Goal: Task Accomplishment & Management: Complete application form

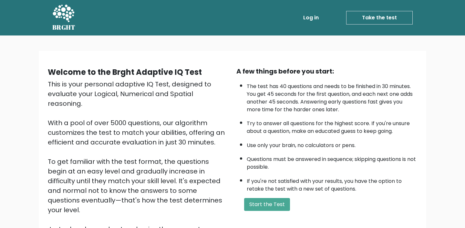
scroll to position [16, 0]
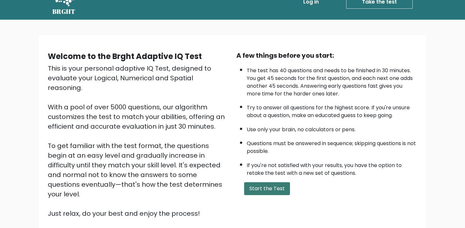
click at [257, 190] on button "Start the Test" at bounding box center [267, 188] width 46 height 13
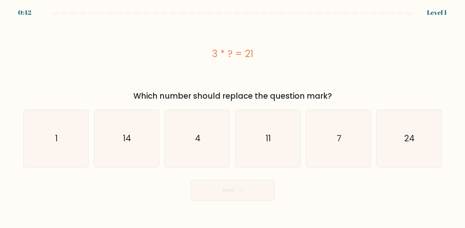
click at [209, 93] on div "Which number should replace the question mark?" at bounding box center [232, 96] width 411 height 12
click at [330, 138] on icon "7" at bounding box center [338, 138] width 57 height 57
click at [233, 118] on input "e. 7" at bounding box center [232, 115] width 0 height 3
radio input "true"
click at [238, 195] on button "Next" at bounding box center [233, 190] width 84 height 21
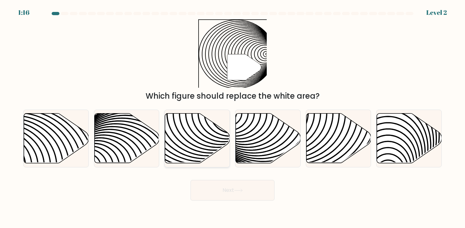
click at [199, 133] on icon at bounding box center [197, 139] width 65 height 50
click at [232, 118] on input "c." at bounding box center [232, 115] width 0 height 3
radio input "true"
click at [228, 187] on button "Next" at bounding box center [233, 190] width 84 height 21
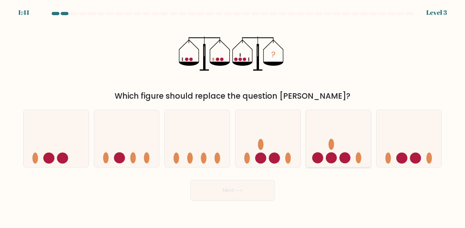
click at [346, 122] on icon at bounding box center [338, 139] width 65 height 54
click at [233, 118] on input "e." at bounding box center [232, 115] width 0 height 3
radio input "true"
click at [242, 194] on button "Next" at bounding box center [233, 190] width 84 height 21
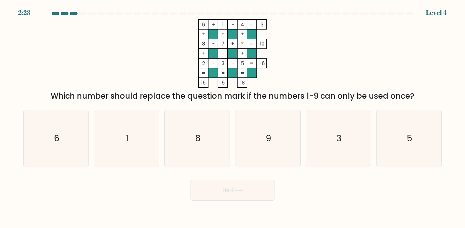
click at [213, 93] on div "Which number should replace the question mark if the numbers 1-9 can only be us…" at bounding box center [232, 96] width 411 height 12
click at [214, 98] on div "Which number should replace the question mark if the numbers 1-9 can only be us…" at bounding box center [232, 96] width 411 height 12
click at [257, 100] on div "Which number should replace the question mark if the numbers 1-9 can only be us…" at bounding box center [232, 96] width 411 height 12
click at [325, 99] on div "Which number should replace the question mark if the numbers 1-9 can only be us…" at bounding box center [232, 96] width 411 height 12
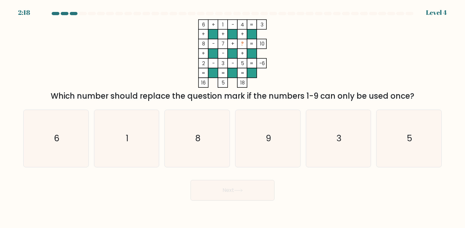
click at [172, 63] on icon "6 + 1 - 4 3 + + + 8 - 7 + ? 10 + - + 2 - 3 - 5 = -6 = = = = 16 5 18 =" at bounding box center [233, 53] width 194 height 68
click at [279, 116] on icon "9" at bounding box center [267, 138] width 57 height 57
click at [233, 116] on input "d. 9" at bounding box center [232, 115] width 0 height 3
radio input "true"
click at [270, 191] on button "Next" at bounding box center [233, 190] width 84 height 21
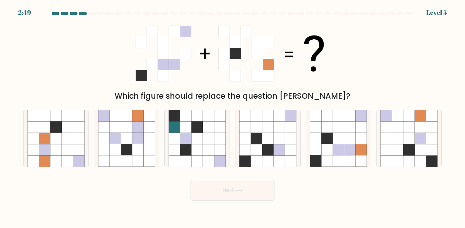
click at [104, 88] on div "Which figure should replace the question mark?" at bounding box center [232, 60] width 426 height 83
click at [297, 85] on icon at bounding box center [233, 53] width 194 height 68
click at [273, 91] on div "Which figure should replace the question mark?" at bounding box center [232, 96] width 411 height 12
click at [334, 140] on icon at bounding box center [338, 138] width 11 height 11
click at [233, 118] on input "e." at bounding box center [232, 115] width 0 height 3
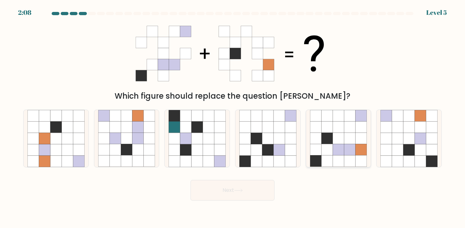
radio input "true"
click at [267, 189] on button "Next" at bounding box center [233, 190] width 84 height 21
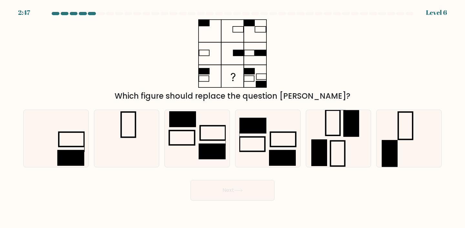
click at [172, 78] on div "Which figure should replace the question mark?" at bounding box center [232, 60] width 426 height 83
click at [246, 100] on div "Which figure should replace the question mark?" at bounding box center [232, 96] width 411 height 12
click at [238, 99] on div "Which figure should replace the question mark?" at bounding box center [232, 96] width 411 height 12
click at [91, 149] on div "a." at bounding box center [56, 139] width 71 height 58
click at [73, 149] on icon at bounding box center [55, 138] width 57 height 57
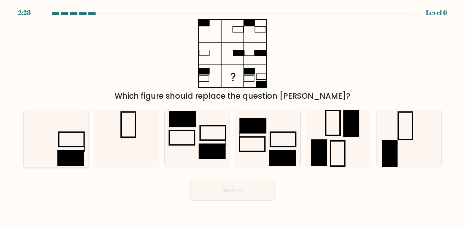
click at [232, 118] on input "a." at bounding box center [232, 115] width 0 height 3
radio input "true"
click at [233, 186] on button "Next" at bounding box center [233, 190] width 84 height 21
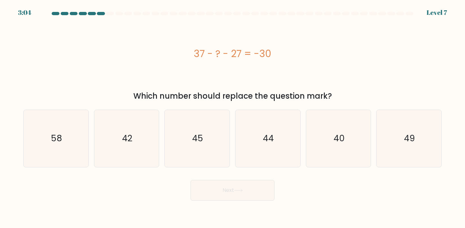
click at [212, 93] on div "Which number should replace the question mark?" at bounding box center [232, 96] width 411 height 12
click at [335, 145] on icon "40" at bounding box center [338, 138] width 57 height 57
click at [233, 118] on input "e. 40" at bounding box center [232, 115] width 0 height 3
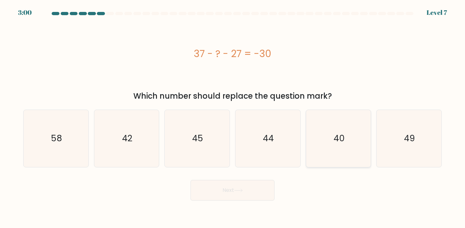
radio input "true"
click at [261, 185] on button "Next" at bounding box center [233, 190] width 84 height 21
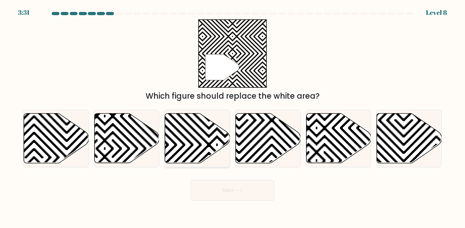
click at [212, 134] on icon at bounding box center [217, 112] width 131 height 131
click at [232, 118] on input "c." at bounding box center [232, 115] width 0 height 3
radio input "true"
click at [209, 187] on button "Next" at bounding box center [233, 190] width 84 height 21
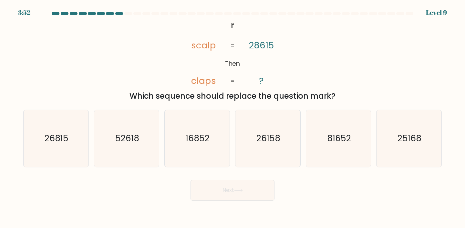
click at [136, 176] on div "Next" at bounding box center [232, 188] width 426 height 26
click at [239, 62] on tspan "Then" at bounding box center [232, 63] width 15 height 9
click at [204, 146] on icon "16852" at bounding box center [197, 138] width 57 height 57
click at [232, 118] on input "c. 16852" at bounding box center [232, 115] width 0 height 3
radio input "true"
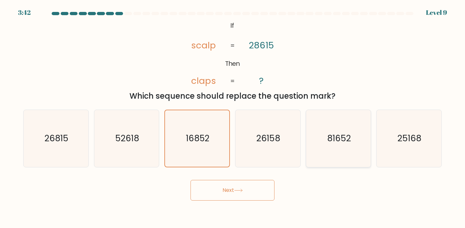
click at [334, 123] on icon "81652" at bounding box center [338, 138] width 57 height 57
click at [233, 118] on input "e. 81652" at bounding box center [232, 115] width 0 height 3
radio input "true"
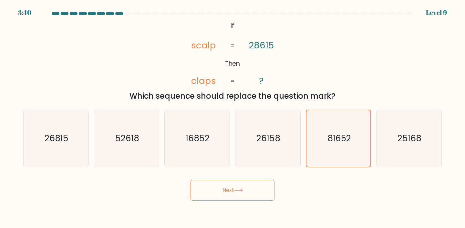
click at [263, 183] on button "Next" at bounding box center [233, 190] width 84 height 21
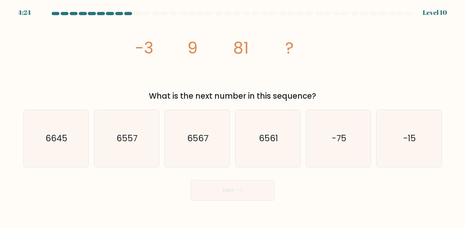
click at [152, 92] on div "What is the next number in this sequence?" at bounding box center [232, 96] width 411 height 12
click at [141, 79] on icon "image/svg+xml -3 9 81 ?" at bounding box center [233, 53] width 194 height 68
click at [153, 53] on tspan "-3" at bounding box center [144, 47] width 18 height 23
click at [194, 82] on icon "image/svg+xml -3 9 81 ?" at bounding box center [233, 53] width 194 height 68
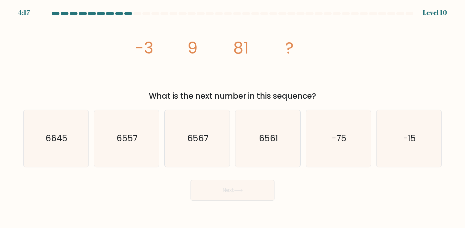
click at [194, 82] on icon "image/svg+xml -3 9 81 ?" at bounding box center [233, 53] width 194 height 68
click at [166, 62] on icon "image/svg+xml -3 9 81 ?" at bounding box center [233, 53] width 194 height 68
click at [198, 47] on icon "image/svg+xml -3 9 81 ?" at bounding box center [233, 53] width 194 height 68
click at [184, 59] on icon "image/svg+xml -3 9 81 ?" at bounding box center [233, 53] width 194 height 68
click at [166, 62] on icon "image/svg+xml -3 9 81 ?" at bounding box center [233, 53] width 194 height 68
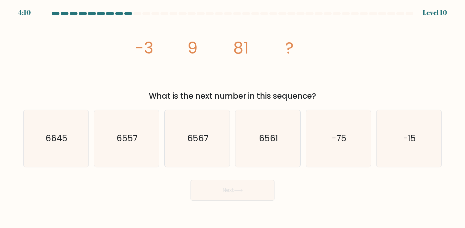
click at [166, 62] on icon "image/svg+xml -3 9 81 ?" at bounding box center [233, 53] width 194 height 68
click at [194, 50] on tspan "9" at bounding box center [192, 47] width 10 height 23
click at [198, 58] on icon "image/svg+xml -3 9 81 ?" at bounding box center [233, 53] width 194 height 68
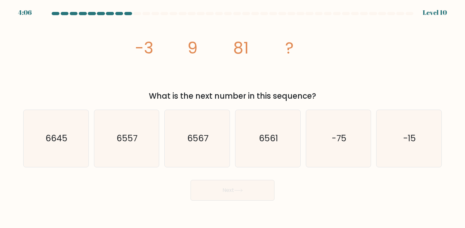
click at [198, 58] on icon "image/svg+xml -3 9 81 ?" at bounding box center [233, 53] width 194 height 68
click at [241, 119] on icon "6561" at bounding box center [267, 138] width 57 height 57
click at [233, 118] on input "d. 6561" at bounding box center [232, 115] width 0 height 3
radio input "true"
click at [238, 197] on button "Next" at bounding box center [233, 190] width 84 height 21
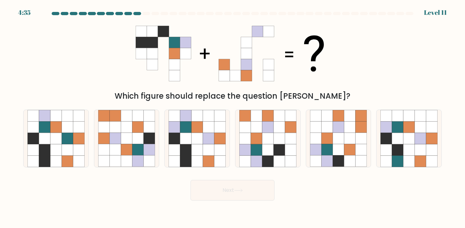
click at [120, 85] on div "Which figure should replace the question mark?" at bounding box center [232, 60] width 426 height 83
click at [130, 125] on icon at bounding box center [126, 127] width 11 height 11
click at [232, 118] on input "b." at bounding box center [232, 115] width 0 height 3
radio input "true"
click at [134, 193] on div "Next" at bounding box center [232, 188] width 426 height 26
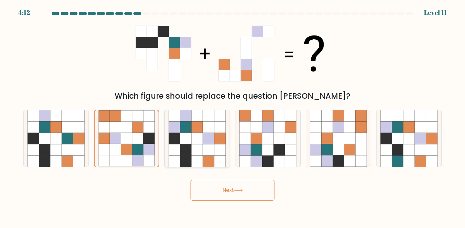
click at [202, 141] on icon at bounding box center [196, 138] width 11 height 11
click at [232, 118] on input "c." at bounding box center [232, 115] width 0 height 3
radio input "true"
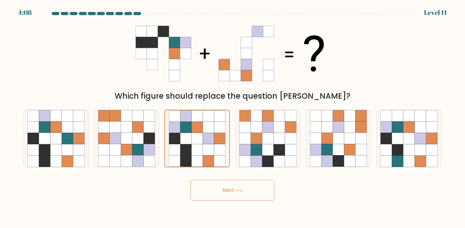
click at [145, 77] on icon at bounding box center [141, 75] width 11 height 11
click at [344, 137] on icon at bounding box center [338, 138] width 11 height 11
click at [233, 118] on input "e." at bounding box center [232, 115] width 0 height 3
radio input "true"
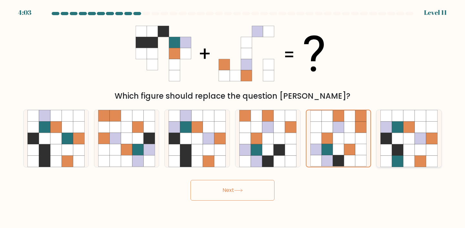
click at [403, 150] on icon at bounding box center [397, 149] width 11 height 11
click at [233, 118] on input "f." at bounding box center [232, 115] width 0 height 3
radio input "true"
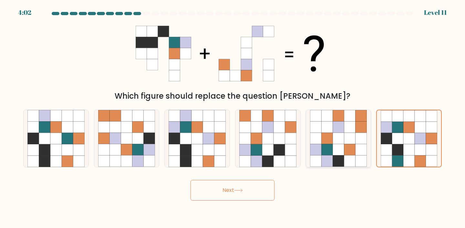
click at [330, 143] on icon at bounding box center [326, 138] width 11 height 11
click at [233, 118] on input "e." at bounding box center [232, 115] width 0 height 3
radio input "true"
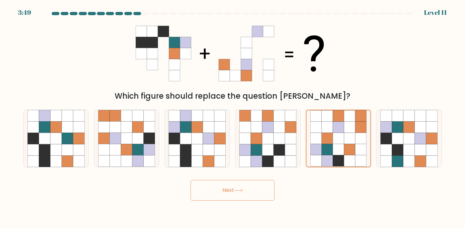
click at [243, 216] on body "3:49 Level 11" at bounding box center [232, 114] width 465 height 228
click at [243, 213] on body "3:48 Level 11" at bounding box center [232, 114] width 465 height 228
click at [243, 213] on body "3:46 Level 11" at bounding box center [232, 114] width 465 height 228
click at [243, 213] on body "3:45 Level 11" at bounding box center [232, 114] width 465 height 228
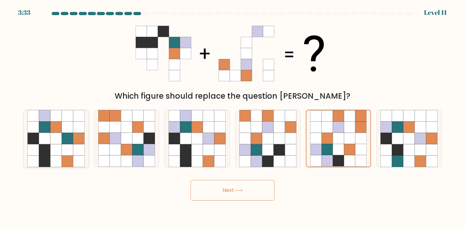
click at [65, 132] on icon at bounding box center [67, 127] width 11 height 11
click at [232, 118] on input "a." at bounding box center [232, 115] width 0 height 3
radio input "true"
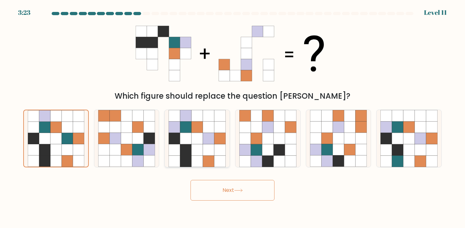
click at [205, 162] on icon at bounding box center [208, 161] width 11 height 11
click at [232, 118] on input "c." at bounding box center [232, 115] width 0 height 3
radio input "true"
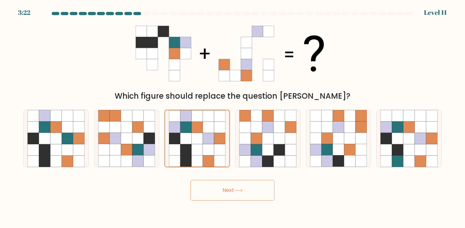
click at [215, 184] on button "Next" at bounding box center [233, 190] width 84 height 21
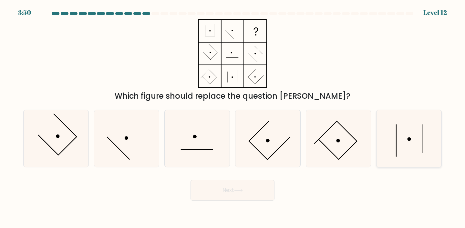
click at [415, 147] on icon at bounding box center [408, 138] width 57 height 57
click at [233, 118] on input "f." at bounding box center [232, 115] width 0 height 3
radio input "true"
click at [263, 191] on button "Next" at bounding box center [233, 190] width 84 height 21
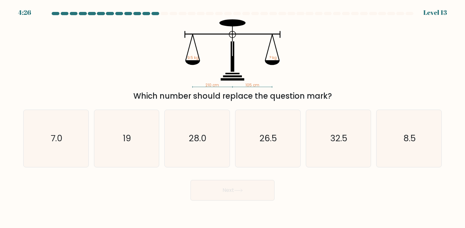
click at [309, 195] on div "Next" at bounding box center [232, 188] width 426 height 26
click at [295, 84] on icon "210 cm 105 cm 9.5 kg ? kg" at bounding box center [233, 53] width 194 height 68
click at [224, 70] on icon "210 cm 105 cm 9.5 kg ? kg" at bounding box center [233, 53] width 194 height 68
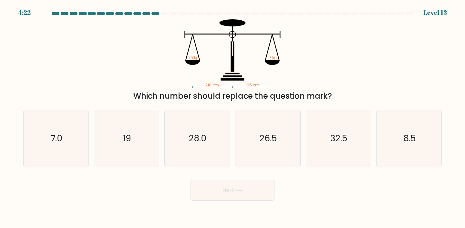
click at [224, 70] on icon "210 cm 105 cm 9.5 kg ? kg" at bounding box center [233, 53] width 194 height 68
click at [225, 92] on div "Which number should replace the question mark?" at bounding box center [232, 96] width 411 height 12
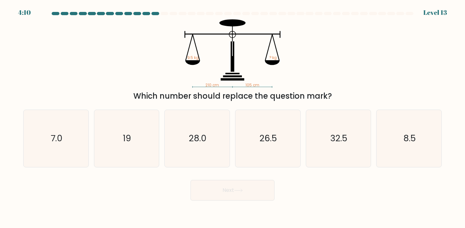
click at [225, 92] on div "Which number should replace the question mark?" at bounding box center [232, 96] width 411 height 12
click at [133, 149] on icon "19" at bounding box center [126, 138] width 57 height 57
click at [232, 118] on input "b. 19" at bounding box center [232, 115] width 0 height 3
radio input "true"
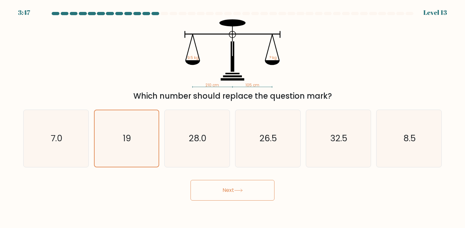
click at [234, 199] on button "Next" at bounding box center [233, 190] width 84 height 21
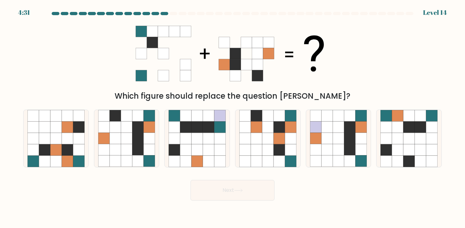
click at [195, 89] on div "Which figure should replace the question mark?" at bounding box center [232, 60] width 426 height 83
click at [208, 144] on icon at bounding box center [208, 138] width 11 height 11
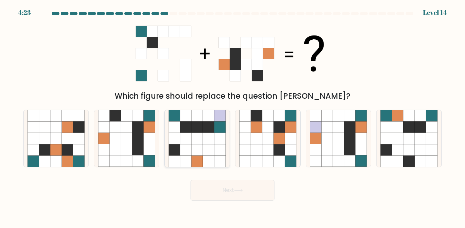
click at [232, 118] on input "c." at bounding box center [232, 115] width 0 height 3
radio input "true"
click at [430, 129] on icon at bounding box center [431, 127] width 11 height 11
click at [233, 118] on input "f." at bounding box center [232, 115] width 0 height 3
radio input "true"
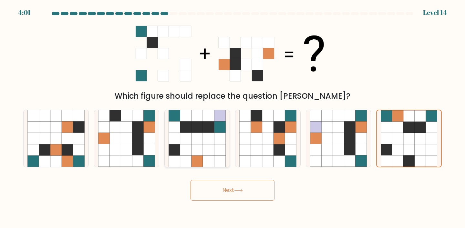
click at [210, 141] on icon at bounding box center [208, 138] width 11 height 11
click at [232, 118] on input "c." at bounding box center [232, 115] width 0 height 3
radio input "true"
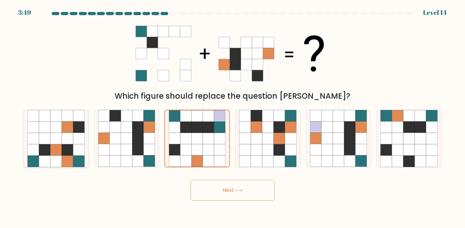
click at [60, 147] on icon at bounding box center [55, 149] width 11 height 11
click at [232, 118] on input "a." at bounding box center [232, 115] width 0 height 3
radio input "true"
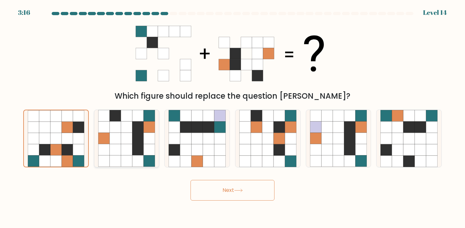
click at [139, 142] on icon at bounding box center [137, 138] width 11 height 11
click at [232, 118] on input "b." at bounding box center [232, 115] width 0 height 3
radio input "true"
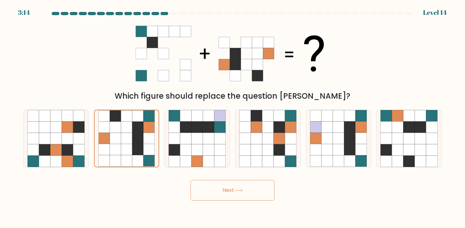
click at [208, 193] on button "Next" at bounding box center [233, 190] width 84 height 21
click at [243, 195] on button "Next" at bounding box center [233, 190] width 84 height 21
click at [238, 210] on body "3:10 Level 14" at bounding box center [232, 114] width 465 height 228
click at [201, 139] on icon at bounding box center [196, 138] width 11 height 11
click at [232, 118] on input "c." at bounding box center [232, 115] width 0 height 3
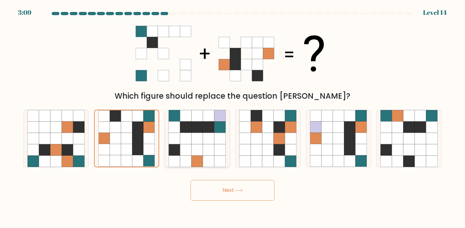
radio input "true"
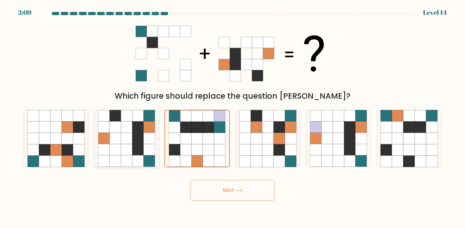
click at [143, 135] on icon at bounding box center [137, 138] width 11 height 11
click at [232, 118] on input "b." at bounding box center [232, 115] width 0 height 3
radio input "true"
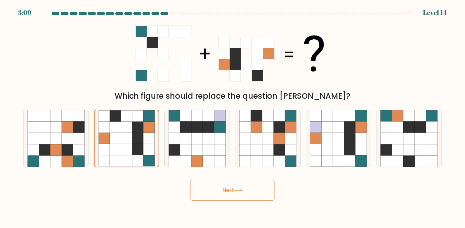
click at [215, 196] on button "Next" at bounding box center [233, 190] width 84 height 21
click at [204, 51] on icon at bounding box center [205, 54] width 10 height 10
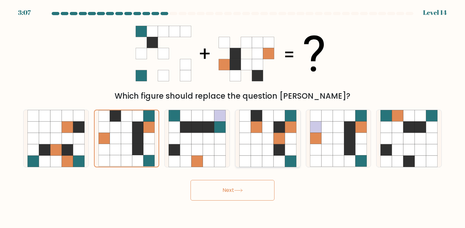
click at [267, 138] on icon at bounding box center [267, 138] width 11 height 11
click at [233, 118] on input "d." at bounding box center [232, 115] width 0 height 3
radio input "true"
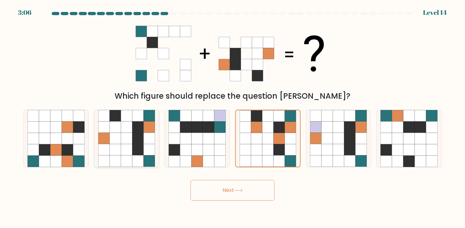
click at [131, 126] on icon at bounding box center [126, 127] width 11 height 11
click at [232, 118] on input "b." at bounding box center [232, 115] width 0 height 3
radio input "true"
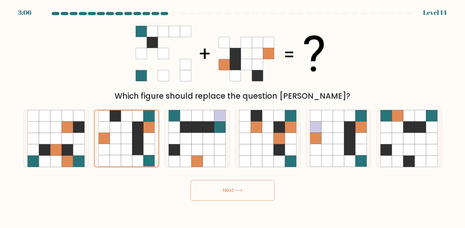
click at [200, 180] on div "Next" at bounding box center [232, 188] width 426 height 26
click at [206, 185] on button "Next" at bounding box center [233, 190] width 84 height 21
click at [364, 152] on icon at bounding box center [361, 149] width 11 height 11
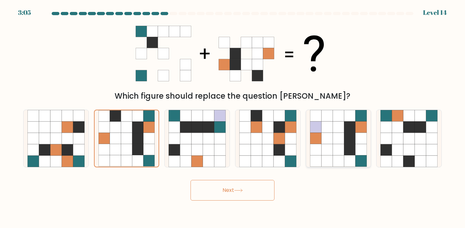
click at [233, 118] on input "e." at bounding box center [232, 115] width 0 height 3
radio input "true"
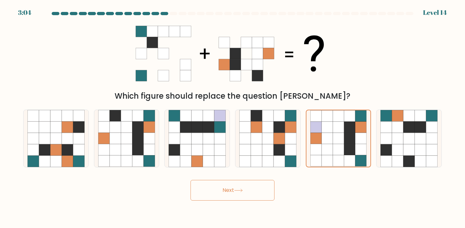
click at [334, 202] on body "3:04 Level 14" at bounding box center [232, 114] width 465 height 228
click at [283, 163] on icon at bounding box center [279, 161] width 11 height 11
click at [233, 118] on input "d." at bounding box center [232, 115] width 0 height 3
radio input "true"
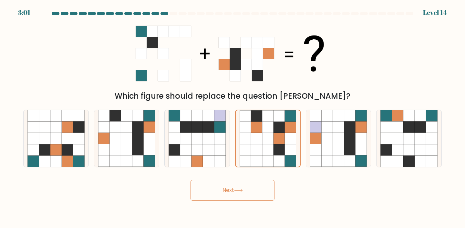
click at [265, 191] on button "Next" at bounding box center [233, 190] width 84 height 21
click at [180, 150] on icon at bounding box center [174, 149] width 11 height 11
click at [232, 118] on input "c." at bounding box center [232, 115] width 0 height 3
radio input "true"
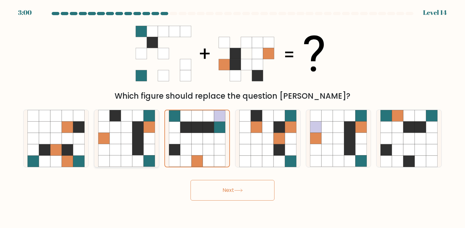
click at [139, 149] on icon at bounding box center [137, 149] width 11 height 11
click at [232, 118] on input "b." at bounding box center [232, 115] width 0 height 3
radio input "true"
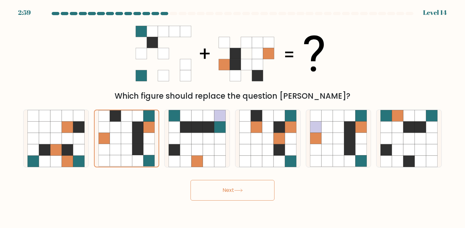
click at [215, 206] on body "2:59 Level 14" at bounding box center [232, 114] width 465 height 228
click at [218, 198] on button "Next" at bounding box center [233, 190] width 84 height 21
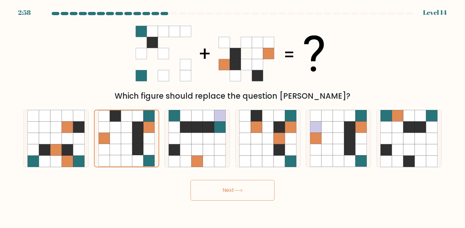
click at [218, 198] on button "Next" at bounding box center [233, 190] width 84 height 21
click at [428, 139] on icon at bounding box center [431, 138] width 11 height 11
click at [233, 118] on input "f." at bounding box center [232, 115] width 0 height 3
radio input "true"
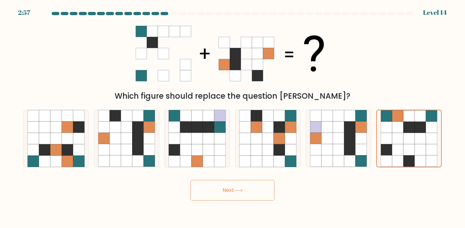
click at [230, 175] on div "Next" at bounding box center [232, 188] width 426 height 26
click at [230, 191] on button "Next" at bounding box center [233, 190] width 84 height 21
click at [142, 140] on icon at bounding box center [137, 138] width 11 height 11
click at [232, 118] on input "b." at bounding box center [232, 115] width 0 height 3
radio input "true"
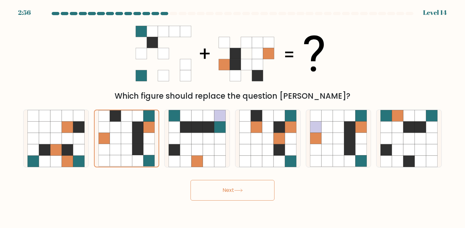
click at [211, 191] on button "Next" at bounding box center [233, 190] width 84 height 21
click at [72, 149] on icon at bounding box center [67, 149] width 11 height 11
click at [232, 118] on input "a." at bounding box center [232, 115] width 0 height 3
radio input "true"
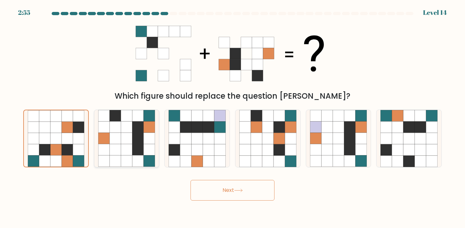
click at [99, 149] on icon at bounding box center [103, 149] width 11 height 11
click at [232, 118] on input "b." at bounding box center [232, 115] width 0 height 3
radio input "true"
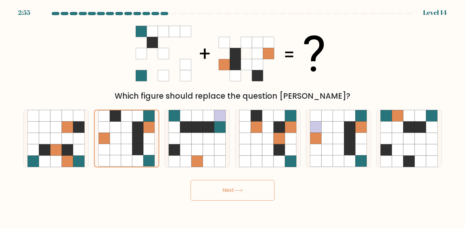
click at [226, 190] on button "Next" at bounding box center [233, 190] width 84 height 21
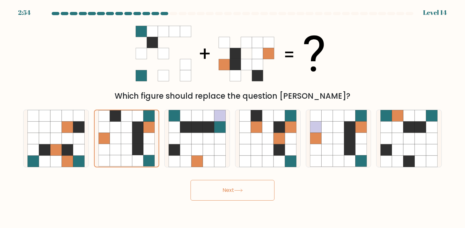
click at [226, 190] on button "Next" at bounding box center [233, 190] width 84 height 21
click at [323, 22] on icon at bounding box center [233, 53] width 194 height 68
click at [255, 94] on div "Which figure should replace the question mark?" at bounding box center [232, 96] width 411 height 12
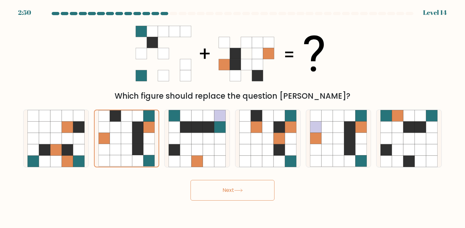
click at [181, 74] on icon at bounding box center [185, 75] width 11 height 11
click at [201, 89] on div "Which figure should replace the question mark?" at bounding box center [232, 60] width 426 height 83
click at [234, 194] on button "Next" at bounding box center [233, 190] width 84 height 21
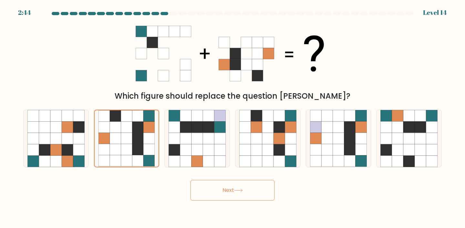
click at [251, 178] on div "Next" at bounding box center [232, 188] width 426 height 26
click at [252, 178] on div "Next" at bounding box center [232, 188] width 426 height 26
click at [253, 183] on button "Next" at bounding box center [233, 190] width 84 height 21
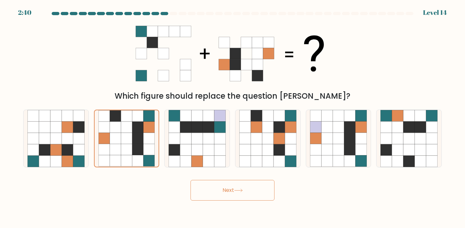
click at [249, 194] on button "Next" at bounding box center [233, 190] width 84 height 21
click at [347, 58] on div "Which figure should replace the question mark?" at bounding box center [232, 60] width 426 height 83
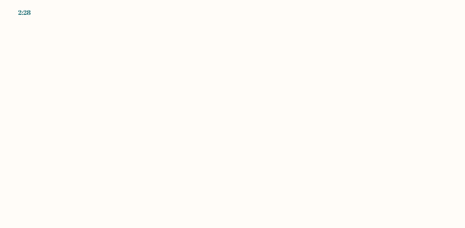
click at [233, 69] on body "2:28" at bounding box center [232, 114] width 465 height 228
click at [233, 69] on body "2:27" at bounding box center [232, 114] width 465 height 228
click at [207, 58] on body "2:19" at bounding box center [232, 114] width 465 height 228
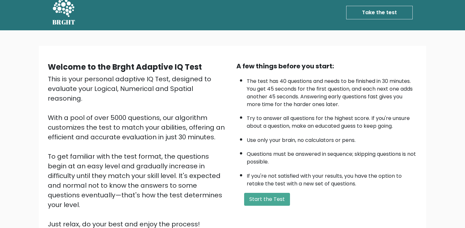
click at [277, 222] on div "Welcome to the Brght Adaptive IQ Test This is your personal adaptive IQ Test, d…" at bounding box center [232, 148] width 387 height 204
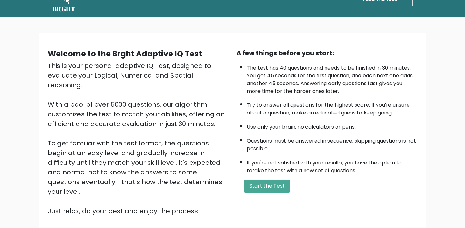
click at [277, 222] on div "Welcome to the Brght Adaptive IQ Test This is your personal adaptive IQ Test, d…" at bounding box center [232, 137] width 465 height 240
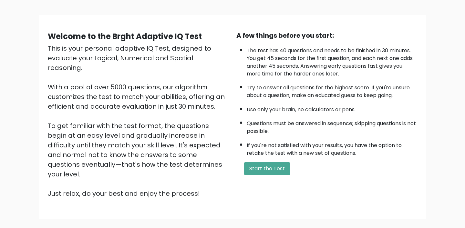
click at [279, 206] on div "Welcome to the Brght Adaptive IQ Test This is your personal adaptive IQ Test, d…" at bounding box center [232, 120] width 465 height 240
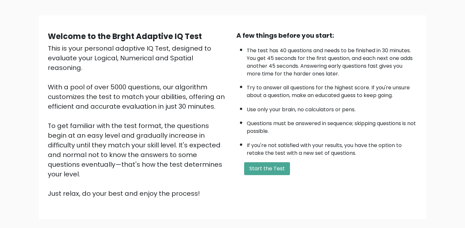
click at [279, 206] on div "Welcome to the Brght Adaptive IQ Test This is your personal adaptive IQ Test, d…" at bounding box center [232, 120] width 465 height 240
click at [259, 169] on button "Start the Test" at bounding box center [267, 168] width 46 height 13
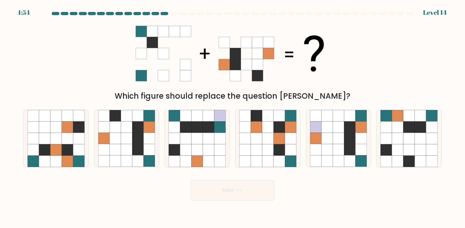
click at [213, 84] on icon at bounding box center [233, 53] width 194 height 68
click at [128, 136] on icon at bounding box center [126, 138] width 11 height 11
click at [232, 118] on input "b." at bounding box center [232, 115] width 0 height 3
radio input "true"
click at [202, 178] on div "Next" at bounding box center [232, 188] width 426 height 26
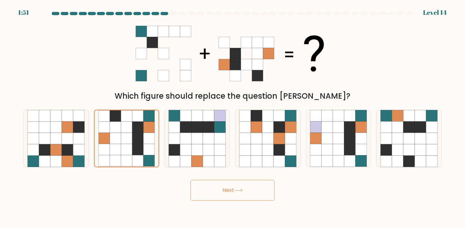
click at [205, 187] on button "Next" at bounding box center [233, 190] width 84 height 21
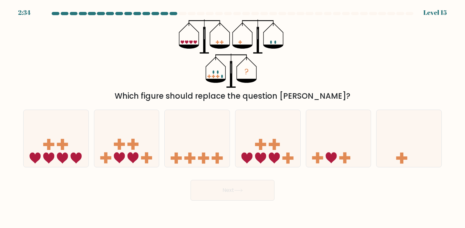
click at [144, 91] on div "Which figure should replace the question mark?" at bounding box center [232, 96] width 411 height 12
click at [190, 45] on icon at bounding box center [189, 47] width 20 height 4
click at [216, 42] on icon "?" at bounding box center [232, 53] width 107 height 68
click at [195, 42] on icon at bounding box center [196, 42] width 4 height 4
click at [224, 77] on icon "?" at bounding box center [232, 53] width 107 height 68
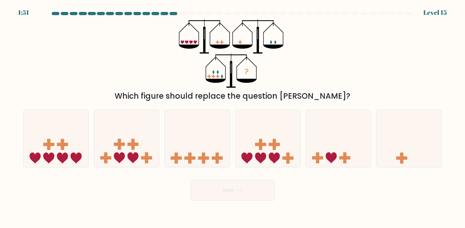
click at [224, 77] on icon "?" at bounding box center [232, 53] width 107 height 68
click at [237, 83] on icon "?" at bounding box center [232, 53] width 107 height 68
click at [215, 83] on icon "?" at bounding box center [232, 53] width 107 height 68
click at [222, 45] on icon at bounding box center [220, 47] width 20 height 4
click at [191, 44] on icon "?" at bounding box center [232, 53] width 107 height 68
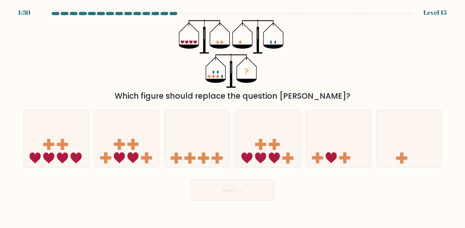
click at [193, 43] on icon "?" at bounding box center [232, 53] width 107 height 68
click at [274, 44] on icon "?" at bounding box center [232, 53] width 107 height 68
click at [331, 145] on icon at bounding box center [338, 139] width 65 height 54
click at [233, 118] on input "e." at bounding box center [232, 115] width 0 height 3
radio input "true"
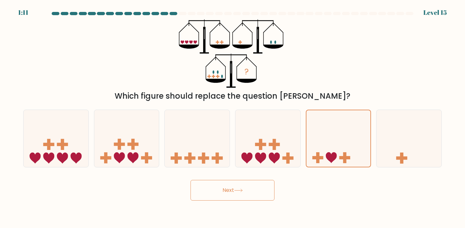
click at [222, 44] on icon "?" at bounding box center [232, 53] width 107 height 68
click at [239, 41] on icon "?" at bounding box center [232, 53] width 107 height 68
click at [210, 47] on icon "?" at bounding box center [232, 53] width 107 height 68
click at [267, 160] on icon at bounding box center [267, 139] width 65 height 54
click at [233, 118] on input "d." at bounding box center [232, 115] width 0 height 3
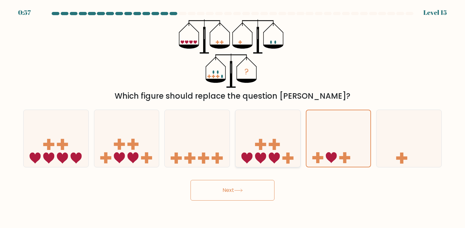
radio input "true"
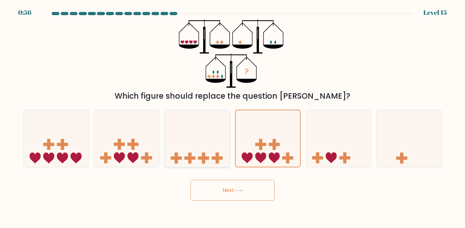
click at [214, 152] on icon at bounding box center [197, 139] width 65 height 54
click at [232, 118] on input "c." at bounding box center [232, 115] width 0 height 3
radio input "true"
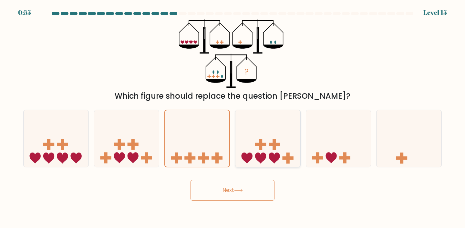
click at [256, 156] on icon at bounding box center [260, 158] width 11 height 11
click at [233, 118] on input "d." at bounding box center [232, 115] width 0 height 3
radio input "true"
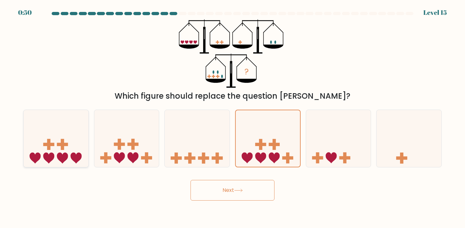
click at [36, 132] on icon at bounding box center [56, 139] width 65 height 54
click at [232, 118] on input "a." at bounding box center [232, 115] width 0 height 3
radio input "true"
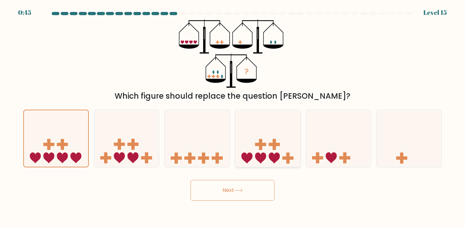
click at [236, 156] on icon at bounding box center [267, 139] width 65 height 54
click at [233, 118] on input "d." at bounding box center [232, 115] width 0 height 3
radio input "true"
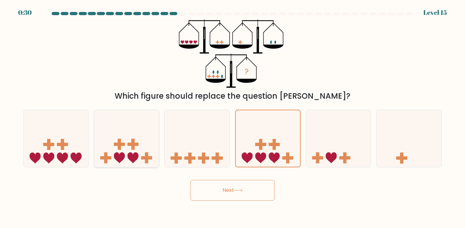
click at [148, 153] on rect at bounding box center [146, 158] width 3 height 11
click at [232, 118] on input "b." at bounding box center [232, 115] width 0 height 3
radio input "true"
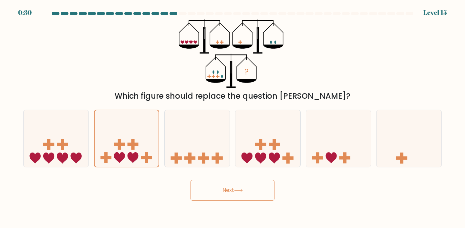
click at [206, 183] on button "Next" at bounding box center [233, 190] width 84 height 21
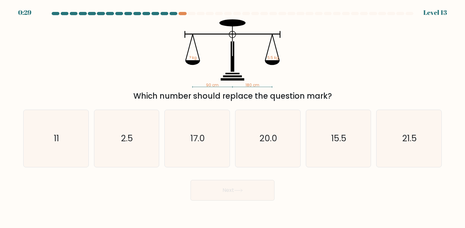
click at [198, 67] on icon "90 cm 180 cm ? kg 5.5 kg" at bounding box center [233, 53] width 194 height 68
click at [210, 155] on icon "17.0" at bounding box center [197, 138] width 57 height 57
click at [232, 118] on input "c. 17.0" at bounding box center [232, 115] width 0 height 3
radio input "true"
click at [231, 84] on icon "90 cm 180 cm ? kg 5.5 kg" at bounding box center [233, 53] width 194 height 68
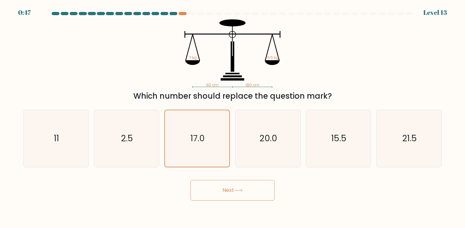
click at [250, 84] on tspan "180 cm" at bounding box center [252, 85] width 14 height 5
click at [214, 90] on div "90 cm 180 cm ? kg 5.5 kg Which number should replace the question mark?" at bounding box center [232, 60] width 426 height 83
click at [67, 140] on icon "11" at bounding box center [55, 138] width 57 height 57
click at [232, 118] on input "a. 11" at bounding box center [232, 115] width 0 height 3
radio input "true"
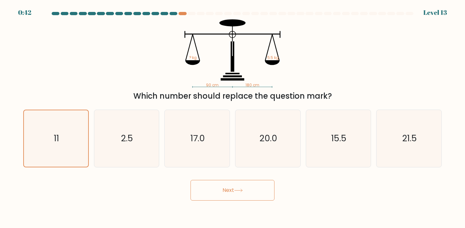
click at [245, 199] on button "Next" at bounding box center [233, 190] width 84 height 21
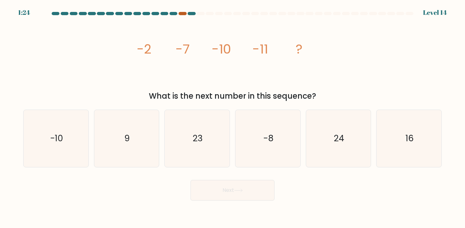
click at [184, 14] on div at bounding box center [183, 13] width 8 height 3
click at [149, 59] on icon "image/svg+xml -2 -7 -10 -11 ?" at bounding box center [233, 53] width 194 height 68
click at [146, 57] on tspan "-2" at bounding box center [144, 49] width 15 height 18
click at [166, 55] on icon "image/svg+xml -2 -7 -10 -11 ?" at bounding box center [233, 53] width 194 height 68
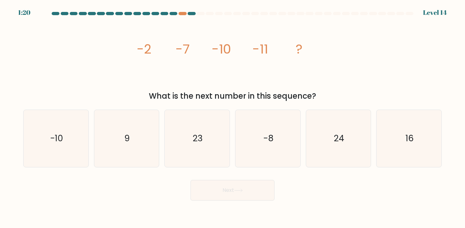
click at [166, 57] on icon "image/svg+xml -2 -7 -10 -11 ?" at bounding box center [233, 53] width 194 height 68
click at [162, 43] on icon "image/svg+xml -2 -7 -10 -11 ?" at bounding box center [233, 53] width 194 height 68
click at [165, 80] on icon "image/svg+xml -2 -7 -10 -11 ?" at bounding box center [233, 53] width 194 height 68
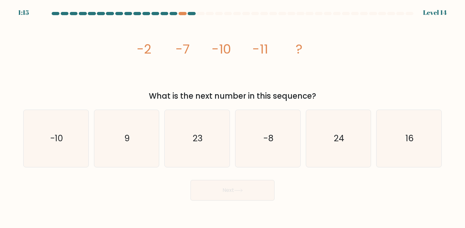
click at [165, 80] on icon "image/svg+xml -2 -7 -10 -11 ?" at bounding box center [233, 53] width 194 height 68
click at [182, 18] on form at bounding box center [232, 106] width 465 height 189
click at [172, 46] on icon "image/svg+xml -2 -7 -10 -11 ?" at bounding box center [233, 53] width 194 height 68
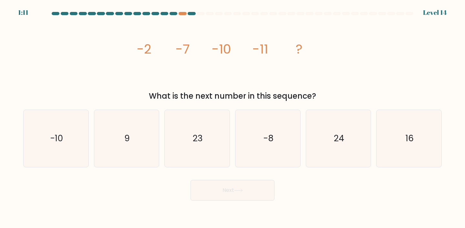
click at [182, 67] on icon "image/svg+xml -2 -7 -10 -11 ?" at bounding box center [233, 53] width 194 height 68
click at [132, 65] on div "image/svg+xml -2 -7 -10 -11 ? What is the next number in this sequence?" at bounding box center [232, 60] width 426 height 83
click at [171, 65] on icon "image/svg+xml -2 -7 -10 -11 ?" at bounding box center [233, 53] width 194 height 68
click at [222, 104] on form at bounding box center [232, 106] width 465 height 189
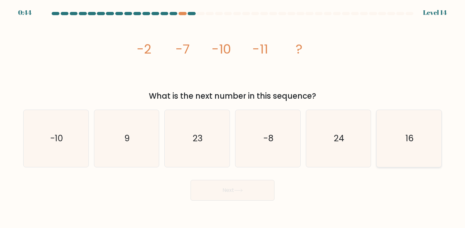
click at [383, 149] on icon "16" at bounding box center [408, 138] width 57 height 57
click at [233, 118] on input "f. 16" at bounding box center [232, 115] width 0 height 3
radio input "true"
click at [227, 193] on button "Next" at bounding box center [233, 190] width 84 height 21
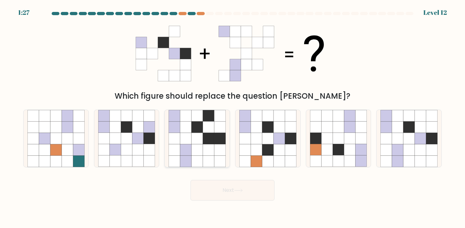
click at [201, 146] on icon at bounding box center [196, 149] width 11 height 11
click at [232, 118] on input "c." at bounding box center [232, 115] width 0 height 3
radio input "true"
click at [224, 195] on button "Next" at bounding box center [233, 190] width 84 height 21
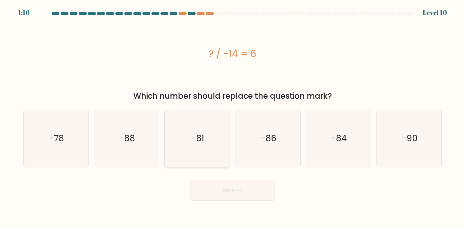
click at [213, 157] on icon "-81" at bounding box center [197, 138] width 57 height 57
click at [232, 118] on input "c. -81" at bounding box center [232, 115] width 0 height 3
radio input "true"
click at [213, 157] on icon "-81" at bounding box center [197, 138] width 57 height 57
click at [232, 118] on input "c. -81" at bounding box center [232, 115] width 0 height 3
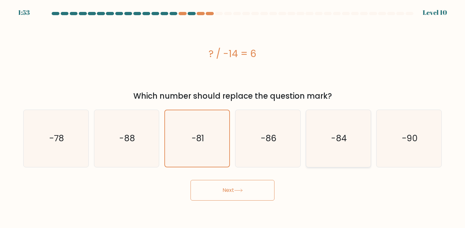
click at [332, 155] on icon "-84" at bounding box center [338, 138] width 57 height 57
click at [233, 118] on input "e. -84" at bounding box center [232, 115] width 0 height 3
radio input "true"
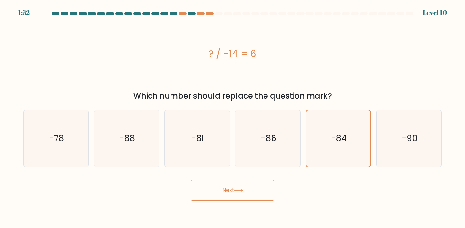
click at [264, 187] on button "Next" at bounding box center [233, 190] width 84 height 21
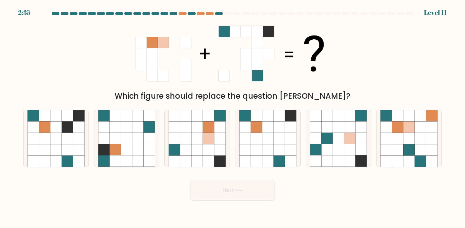
click at [221, 99] on div "Which figure should replace the question mark?" at bounding box center [232, 96] width 411 height 12
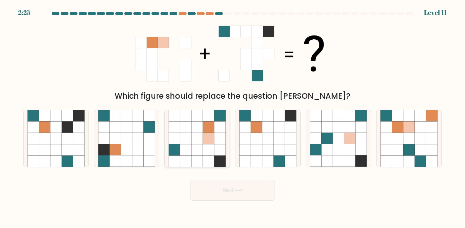
click at [216, 121] on icon at bounding box center [219, 115] width 11 height 11
click at [232, 118] on input "c." at bounding box center [232, 115] width 0 height 3
radio input "true"
click at [389, 140] on icon at bounding box center [386, 138] width 11 height 11
click at [233, 118] on input "f." at bounding box center [232, 115] width 0 height 3
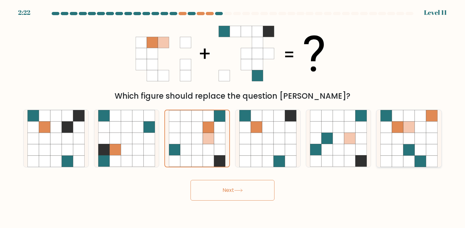
radio input "true"
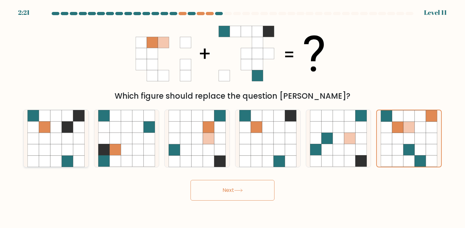
click at [81, 144] on icon at bounding box center [78, 138] width 11 height 11
click at [232, 118] on input "a." at bounding box center [232, 115] width 0 height 3
radio input "true"
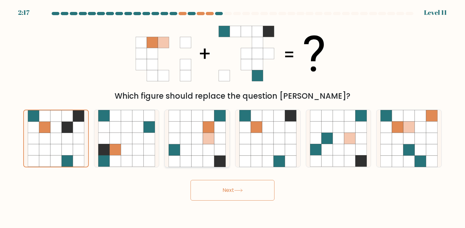
click at [195, 144] on icon at bounding box center [196, 149] width 11 height 11
click at [232, 118] on input "c." at bounding box center [232, 115] width 0 height 3
radio input "true"
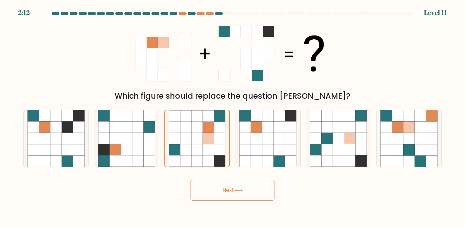
click at [231, 193] on button "Next" at bounding box center [233, 190] width 84 height 21
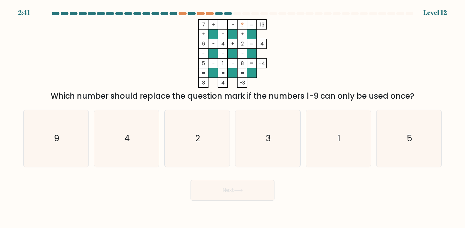
click at [260, 85] on icon "7 + ... - ? 13 + - + 6 - 4 + 2 4 - - - 5 - 1 - 8 = -4 = = = = 8 4 -3 =" at bounding box center [233, 53] width 194 height 68
click at [264, 148] on icon "3" at bounding box center [267, 138] width 57 height 57
click at [233, 118] on input "d. 3" at bounding box center [232, 115] width 0 height 3
radio input "true"
click at [265, 191] on button "Next" at bounding box center [233, 190] width 84 height 21
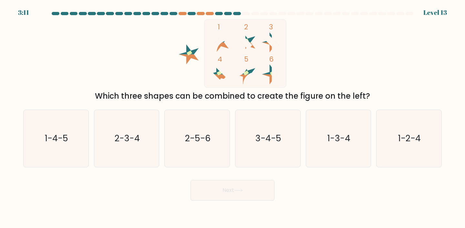
click at [150, 86] on icon "1 2 3 4 5 6" at bounding box center [233, 53] width 174 height 68
click at [195, 93] on div "Which three shapes can be combined to create the figure on the left?" at bounding box center [232, 96] width 411 height 12
click at [148, 126] on icon "2-3-4" at bounding box center [126, 138] width 57 height 57
click at [232, 118] on input "b. 2-3-4" at bounding box center [232, 115] width 0 height 3
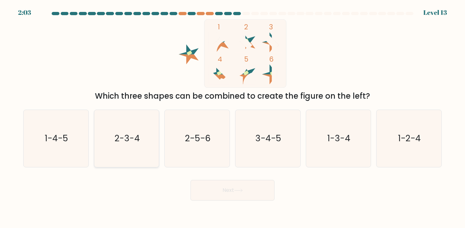
radio input "true"
click at [222, 190] on button "Next" at bounding box center [233, 190] width 84 height 21
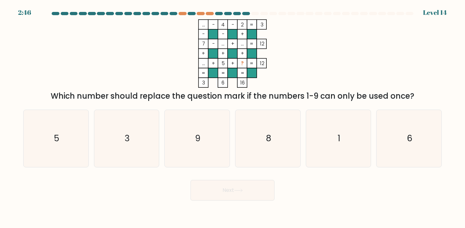
click at [225, 98] on div "Which number should replace the question mark if the numbers 1-9 can only be us…" at bounding box center [232, 96] width 411 height 12
click at [202, 23] on tspan "..." at bounding box center [203, 24] width 3 height 7
click at [378, 137] on div "6" at bounding box center [409, 139] width 66 height 58
click at [233, 118] on input "f. 6" at bounding box center [232, 115] width 0 height 3
radio input "true"
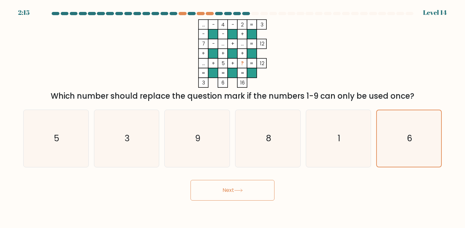
click at [263, 197] on button "Next" at bounding box center [233, 190] width 84 height 21
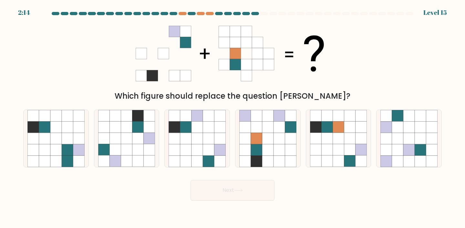
click at [179, 91] on div "Which figure should replace the question mark?" at bounding box center [232, 96] width 411 height 12
click at [222, 79] on icon at bounding box center [224, 75] width 11 height 11
click at [255, 28] on icon at bounding box center [257, 31] width 11 height 11
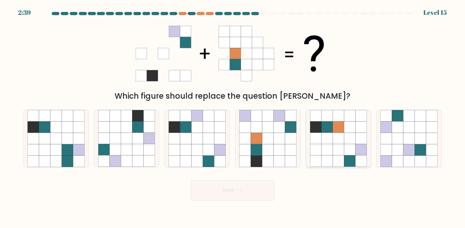
click at [339, 163] on icon at bounding box center [338, 161] width 11 height 11
click at [233, 118] on input "e." at bounding box center [232, 115] width 0 height 3
radio input "true"
click at [261, 190] on button "Next" at bounding box center [233, 190] width 84 height 21
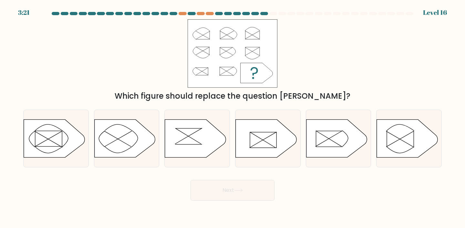
click at [165, 95] on div "Which figure should replace the question mark?" at bounding box center [232, 96] width 411 height 12
click at [180, 95] on div "Which figure should replace the question mark?" at bounding box center [232, 96] width 411 height 12
click at [221, 89] on div "Which figure should replace the question mark?" at bounding box center [232, 60] width 426 height 83
click at [252, 138] on icon at bounding box center [266, 139] width 61 height 38
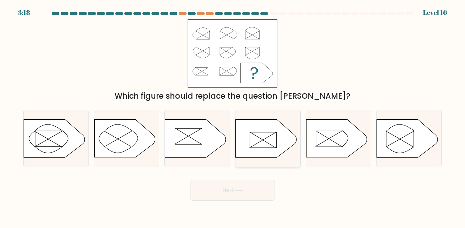
click at [233, 118] on input "d." at bounding box center [232, 115] width 0 height 3
radio input "true"
click at [255, 193] on button "Next" at bounding box center [233, 190] width 84 height 21
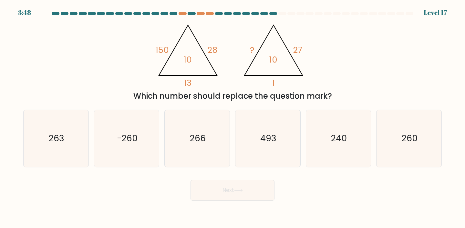
click at [211, 59] on icon "@import url('https://fonts.googleapis.com/css?family=Abril+Fatface:400,100,100i…" at bounding box center [233, 53] width 158 height 68
click at [190, 70] on icon "@import url('https://fonts.googleapis.com/css?family=Abril+Fatface:400,100,100i…" at bounding box center [233, 53] width 158 height 68
click at [191, 65] on tspan "10" at bounding box center [188, 60] width 8 height 12
click at [181, 86] on icon "@import url('https://fonts.googleapis.com/css?family=Abril+Fatface:400,100,100i…" at bounding box center [233, 53] width 158 height 68
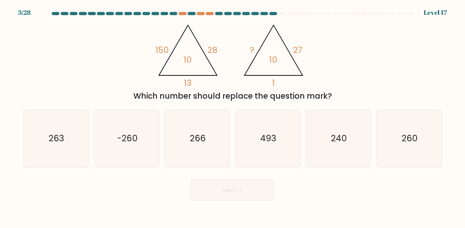
click at [215, 60] on icon "@import url('https://fonts.googleapis.com/css?family=Abril+Fatface:400,100,100i…" at bounding box center [233, 53] width 158 height 68
click at [214, 52] on tspan "28" at bounding box center [213, 50] width 10 height 12
click at [209, 78] on icon "@import url('https://fonts.googleapis.com/css?family=Abril+Fatface:400,100,100i…" at bounding box center [233, 53] width 158 height 68
click at [167, 52] on tspan "150" at bounding box center [162, 50] width 13 height 12
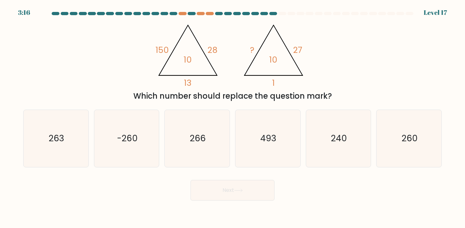
click at [183, 63] on icon "@import url('https://fonts.googleapis.com/css?family=Abril+Fatface:400,100,100i…" at bounding box center [233, 53] width 158 height 68
click at [187, 86] on tspan "13" at bounding box center [187, 83] width 7 height 12
click at [190, 137] on icon "266" at bounding box center [197, 138] width 57 height 57
click at [232, 118] on input "c. 266" at bounding box center [232, 115] width 0 height 3
radio input "true"
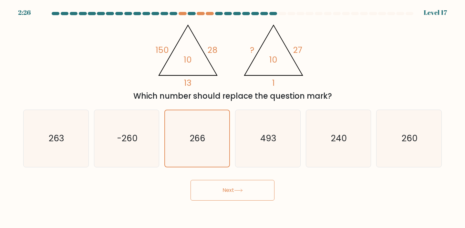
click at [229, 88] on div "@import url('https://fonts.googleapis.com/css?family=Abril+Fatface:400,100,100i…" at bounding box center [232, 60] width 426 height 83
click at [274, 139] on text "493" at bounding box center [268, 138] width 16 height 12
click at [233, 118] on input "d. 493" at bounding box center [232, 115] width 0 height 3
radio input "true"
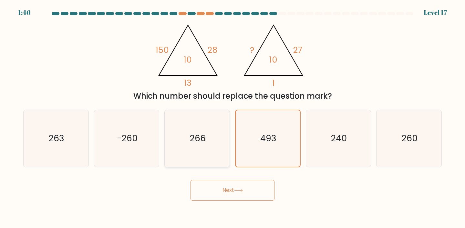
click at [218, 154] on icon "266" at bounding box center [197, 138] width 57 height 57
click at [232, 118] on input "c. 266" at bounding box center [232, 115] width 0 height 3
radio input "true"
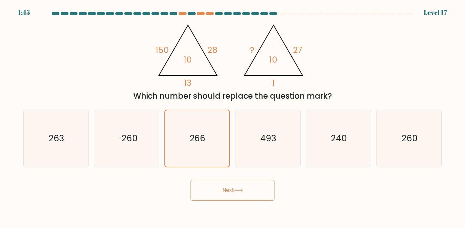
click at [232, 71] on icon "@import url('https://fonts.googleapis.com/css?family=Abril+Fatface:400,100,100i…" at bounding box center [233, 53] width 158 height 68
click at [236, 88] on div "@import url('https://fonts.googleapis.com/css?family=Abril+Fatface:400,100,100i…" at bounding box center [232, 60] width 426 height 83
drag, startPoint x: 246, startPoint y: 186, endPoint x: 331, endPoint y: 195, distance: 85.4
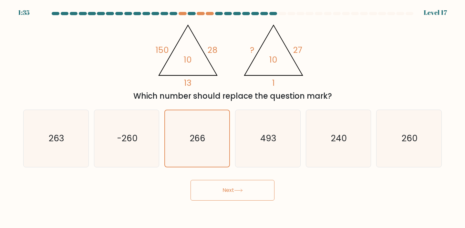
click at [331, 195] on div "Next" at bounding box center [232, 188] width 426 height 26
click at [231, 203] on body "1:26 Level 17" at bounding box center [232, 114] width 465 height 228
click at [228, 198] on button "Next" at bounding box center [233, 190] width 84 height 21
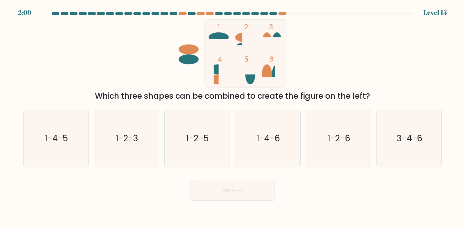
click at [242, 214] on body "2:09 Level 15" at bounding box center [232, 114] width 465 height 228
click at [236, 76] on icon at bounding box center [245, 75] width 20 height 20
click at [236, 80] on icon at bounding box center [245, 75] width 20 height 20
click at [212, 132] on icon "1-2-5" at bounding box center [197, 138] width 57 height 57
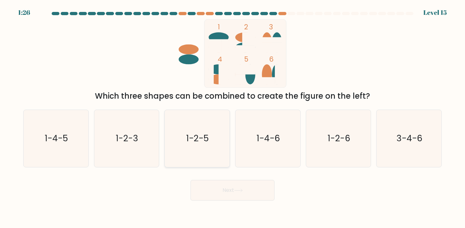
click at [232, 118] on input "c. 1-2-5" at bounding box center [232, 115] width 0 height 3
radio input "true"
click at [232, 190] on button "Next" at bounding box center [233, 190] width 84 height 21
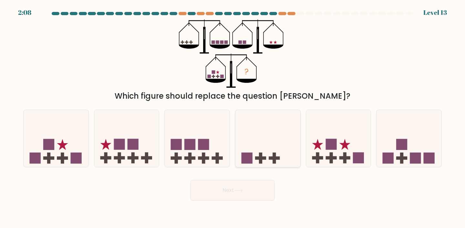
click at [246, 165] on icon at bounding box center [267, 139] width 65 height 54
click at [233, 118] on input "d." at bounding box center [232, 115] width 0 height 3
radio input "true"
click at [229, 77] on icon "?" at bounding box center [232, 53] width 107 height 68
click at [198, 70] on icon "?" at bounding box center [232, 53] width 107 height 68
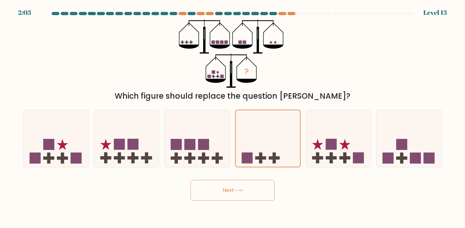
click at [261, 59] on icon "?" at bounding box center [232, 53] width 107 height 68
click at [198, 135] on icon at bounding box center [197, 139] width 65 height 54
click at [232, 118] on input "c." at bounding box center [232, 115] width 0 height 3
radio input "true"
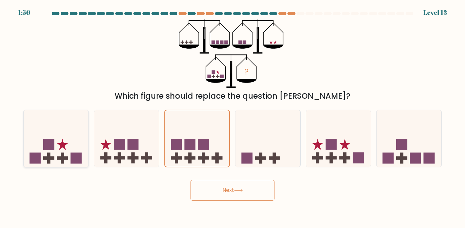
click at [52, 141] on rect at bounding box center [48, 144] width 11 height 11
click at [232, 118] on input "a." at bounding box center [232, 115] width 0 height 3
radio input "true"
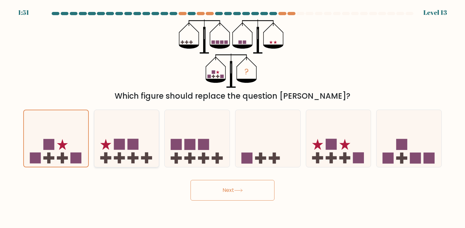
click at [126, 139] on icon at bounding box center [126, 139] width 65 height 54
click at [232, 118] on input "b." at bounding box center [232, 115] width 0 height 3
radio input "true"
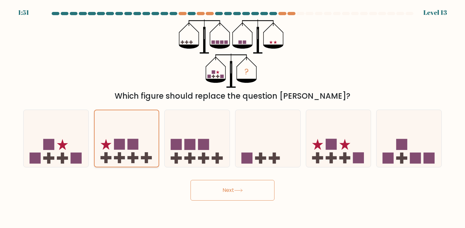
click at [117, 138] on icon at bounding box center [127, 138] width 64 height 53
click at [232, 118] on input "b." at bounding box center [232, 115] width 0 height 3
click at [78, 143] on icon at bounding box center [56, 139] width 65 height 54
click at [232, 118] on input "a." at bounding box center [232, 115] width 0 height 3
radio input "true"
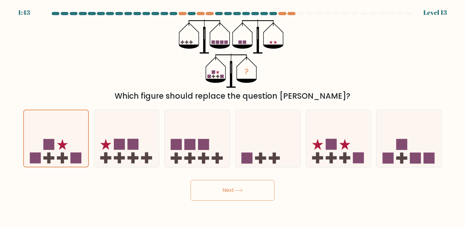
click at [186, 68] on icon "?" at bounding box center [232, 53] width 107 height 68
click at [201, 77] on icon "?" at bounding box center [232, 53] width 107 height 68
click at [212, 129] on icon at bounding box center [197, 139] width 65 height 54
click at [232, 118] on input "c." at bounding box center [232, 115] width 0 height 3
radio input "true"
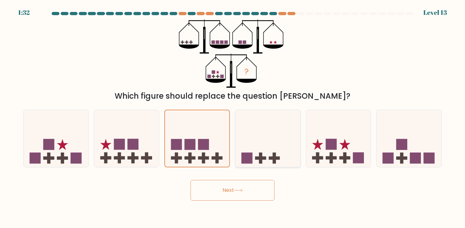
click at [252, 145] on icon at bounding box center [267, 139] width 65 height 54
click at [233, 118] on input "d." at bounding box center [232, 115] width 0 height 3
radio input "true"
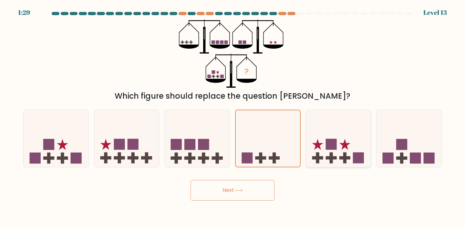
click at [313, 139] on icon at bounding box center [338, 139] width 65 height 54
click at [233, 118] on input "e." at bounding box center [232, 115] width 0 height 3
radio input "true"
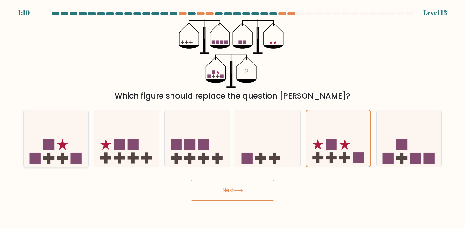
click at [83, 141] on icon at bounding box center [56, 139] width 65 height 54
click at [232, 118] on input "a." at bounding box center [232, 115] width 0 height 3
radio input "true"
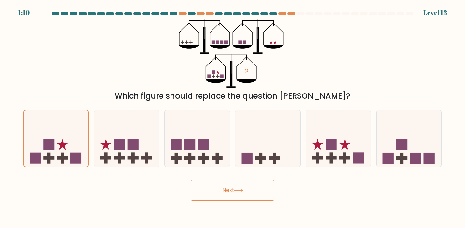
click at [199, 188] on button "Next" at bounding box center [233, 190] width 84 height 21
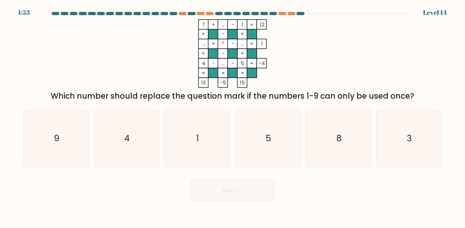
click at [196, 168] on form at bounding box center [232, 106] width 465 height 189
click at [213, 81] on icon "7 + ... - 1 12 + - + ... + ? - ... 1 + - + 4 - ... - 5 = -4 = = = = 13 -5 15 =" at bounding box center [233, 53] width 194 height 68
click at [205, 43] on tspan "..." at bounding box center [203, 43] width 3 height 7
click at [224, 45] on tspan "?" at bounding box center [223, 43] width 3 height 7
click at [244, 45] on tspan "..." at bounding box center [242, 43] width 3 height 7
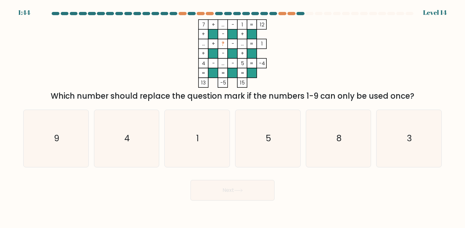
click at [244, 45] on tspan "..." at bounding box center [242, 43] width 3 height 7
click at [239, 43] on rect at bounding box center [242, 44] width 10 height 10
click at [204, 43] on tspan "..." at bounding box center [203, 43] width 3 height 7
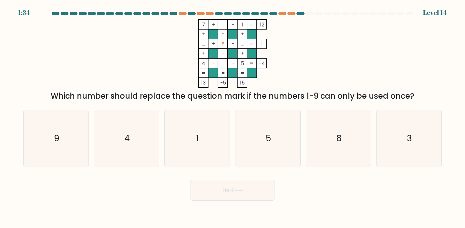
click at [204, 43] on tspan "..." at bounding box center [203, 43] width 3 height 7
click at [314, 115] on icon "8" at bounding box center [338, 138] width 57 height 57
click at [233, 115] on input "e. 8" at bounding box center [232, 115] width 0 height 3
radio input "true"
click at [252, 189] on button "Next" at bounding box center [233, 190] width 84 height 21
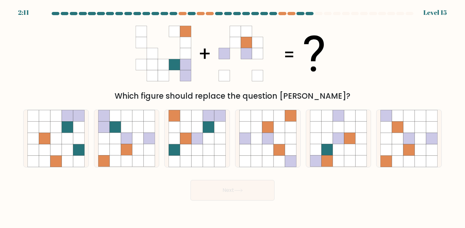
click at [128, 97] on div "Which figure should replace the question mark?" at bounding box center [232, 96] width 411 height 12
click at [256, 31] on icon at bounding box center [257, 31] width 11 height 11
click at [271, 124] on icon at bounding box center [267, 127] width 11 height 11
click at [233, 118] on input "d." at bounding box center [232, 115] width 0 height 3
radio input "true"
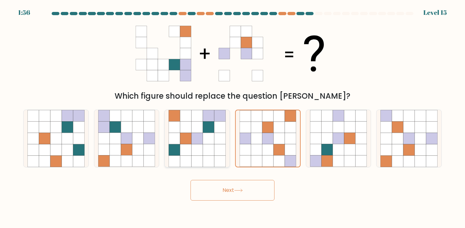
click at [213, 135] on icon at bounding box center [208, 138] width 11 height 11
click at [232, 118] on input "c." at bounding box center [232, 115] width 0 height 3
radio input "true"
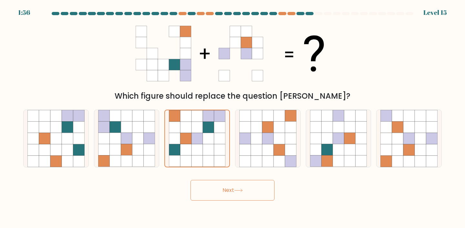
click at [226, 191] on button "Next" at bounding box center [233, 190] width 84 height 21
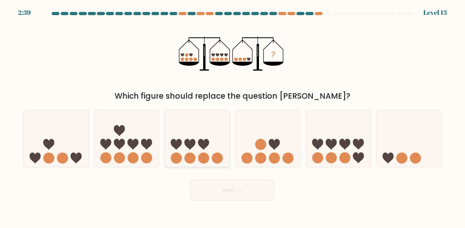
click at [213, 153] on icon at bounding box center [197, 139] width 65 height 54
click at [232, 118] on input "c." at bounding box center [232, 115] width 0 height 3
radio input "true"
click at [226, 82] on icon "?" at bounding box center [232, 53] width 107 height 68
click at [238, 88] on div "? Which figure should replace the question mark?" at bounding box center [232, 60] width 426 height 83
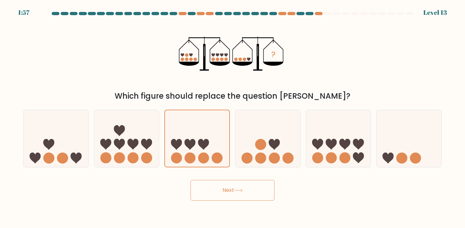
click at [240, 91] on div "Which figure should replace the question mark?" at bounding box center [232, 96] width 411 height 12
click at [115, 132] on icon at bounding box center [119, 130] width 11 height 11
click at [232, 118] on input "b." at bounding box center [232, 115] width 0 height 3
radio input "true"
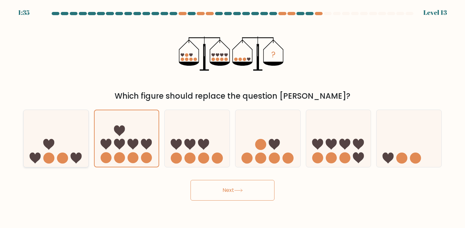
click at [82, 145] on icon at bounding box center [56, 139] width 65 height 54
click at [232, 118] on input "a." at bounding box center [232, 115] width 0 height 3
radio input "true"
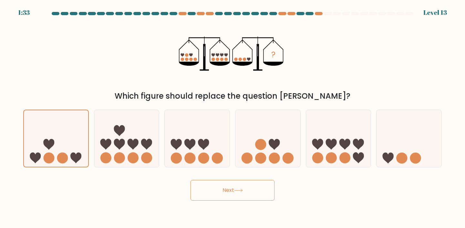
click at [210, 190] on button "Next" at bounding box center [233, 190] width 84 height 21
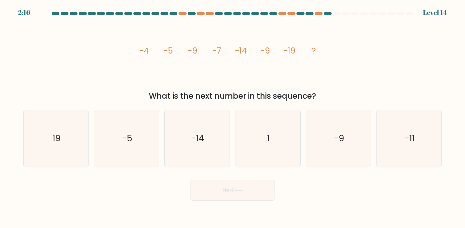
click at [186, 88] on div "image/svg+xml -4 -5 -9 -7 -14 -9 -19 ? What is the next number in this sequence?" at bounding box center [232, 60] width 426 height 83
click at [160, 59] on icon "image/svg+xml -4 -5 -9 -7 -14 -9 -19 ?" at bounding box center [233, 53] width 194 height 68
click at [184, 54] on icon "image/svg+xml -4 -5 -9 -7 -14 -9 -19 ?" at bounding box center [233, 53] width 194 height 68
click at [220, 58] on icon "image/svg+xml -4 -5 -9 -7 -14 -9 -19 ?" at bounding box center [233, 53] width 194 height 68
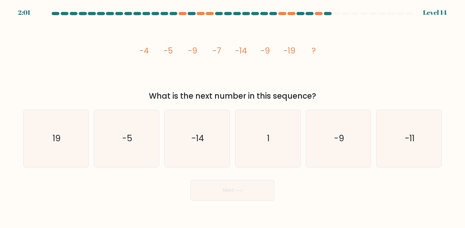
click at [220, 58] on icon "image/svg+xml -4 -5 -9 -7 -14 -9 -19 ?" at bounding box center [233, 53] width 194 height 68
click at [190, 51] on tspan "-9" at bounding box center [192, 50] width 9 height 11
click at [146, 51] on tspan "-4" at bounding box center [143, 50] width 9 height 11
click at [213, 49] on tspan "-7" at bounding box center [216, 50] width 9 height 11
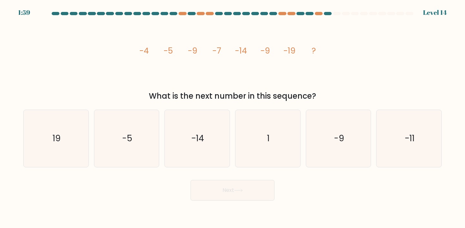
click at [158, 49] on icon "image/svg+xml -4 -5 -9 -7 -14 -9 -19 ?" at bounding box center [233, 53] width 194 height 68
click at [237, 84] on icon "image/svg+xml -4 -5 -9 -7 -14 -9 -19 ?" at bounding box center [233, 53] width 194 height 68
click at [225, 57] on icon "image/svg+xml -4 -5 -9 -7 -14 -9 -19 ?" at bounding box center [233, 53] width 194 height 68
click at [263, 137] on icon "1" at bounding box center [267, 138] width 57 height 57
click at [233, 118] on input "d. 1" at bounding box center [232, 115] width 0 height 3
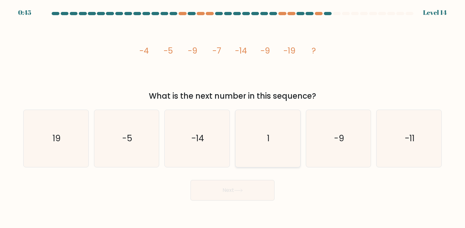
radio input "true"
click at [220, 154] on icon "-14" at bounding box center [197, 138] width 57 height 57
click at [232, 118] on input "c. -14" at bounding box center [232, 115] width 0 height 3
radio input "true"
click at [244, 187] on button "Next" at bounding box center [233, 190] width 84 height 21
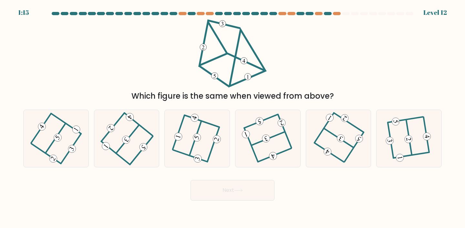
click at [277, 94] on div "Which figure is the same when viewed from above?" at bounding box center [232, 96] width 411 height 12
click at [201, 139] on icon at bounding box center [197, 139] width 46 height 46
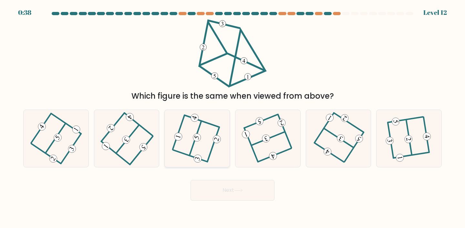
click at [232, 118] on input "c." at bounding box center [232, 115] width 0 height 3
radio input "true"
click at [215, 194] on button "Next" at bounding box center [233, 190] width 84 height 21
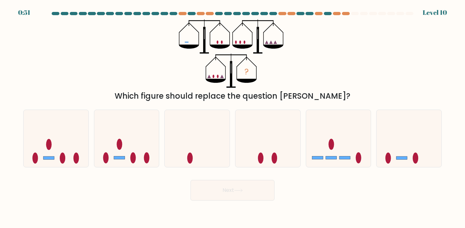
click at [397, 107] on div "a. b. c. d." at bounding box center [233, 136] width 424 height 63
click at [396, 140] on icon at bounding box center [409, 139] width 65 height 54
click at [233, 118] on input "f." at bounding box center [232, 115] width 0 height 3
radio input "true"
click at [257, 191] on button "Next" at bounding box center [233, 190] width 84 height 21
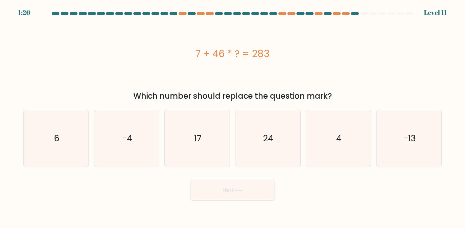
click at [209, 90] on div "7 + 46 * ? = 283 Which number should replace the question mark?" at bounding box center [232, 60] width 426 height 83
click at [26, 137] on div "6" at bounding box center [56, 139] width 66 height 58
click at [232, 118] on input "a. 6" at bounding box center [232, 115] width 0 height 3
radio input "true"
click at [204, 193] on button "Next" at bounding box center [233, 190] width 84 height 21
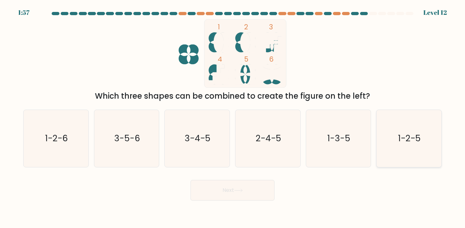
click at [427, 149] on icon "1-2-5" at bounding box center [408, 138] width 57 height 57
click at [233, 118] on input "f. 1-2-5" at bounding box center [232, 115] width 0 height 3
radio input "true"
click at [256, 193] on button "Next" at bounding box center [233, 190] width 84 height 21
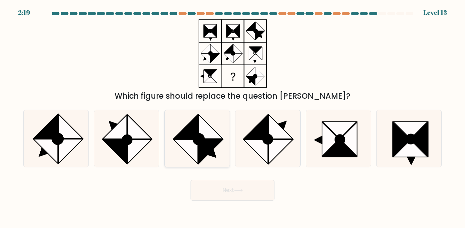
click at [222, 150] on icon at bounding box center [197, 138] width 57 height 57
click at [232, 118] on input "c." at bounding box center [232, 115] width 0 height 3
radio input "true"
click at [232, 195] on button "Next" at bounding box center [233, 190] width 84 height 21
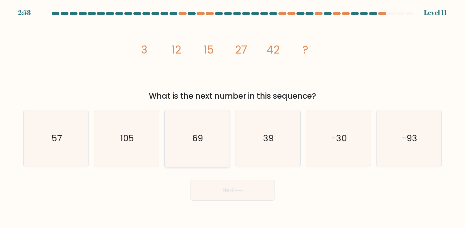
click at [214, 150] on icon "69" at bounding box center [197, 138] width 57 height 57
click at [232, 118] on input "c. 69" at bounding box center [232, 115] width 0 height 3
radio input "true"
click at [322, 191] on div "Next" at bounding box center [232, 188] width 426 height 26
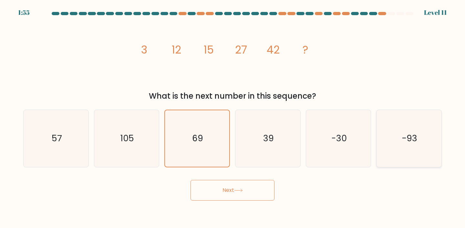
click at [395, 139] on icon "-93" at bounding box center [408, 138] width 57 height 57
click at [233, 118] on input "f. -93" at bounding box center [232, 115] width 0 height 3
radio input "true"
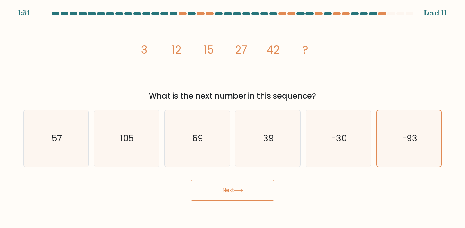
click at [329, 204] on body "1:54 Level 11" at bounding box center [232, 114] width 465 height 228
click at [329, 204] on body "1:22 Level 11" at bounding box center [232, 114] width 465 height 228
click at [157, 191] on div "Next" at bounding box center [232, 188] width 426 height 26
click at [331, 130] on icon "-30" at bounding box center [338, 138] width 57 height 57
click at [233, 118] on input "e. -30" at bounding box center [232, 115] width 0 height 3
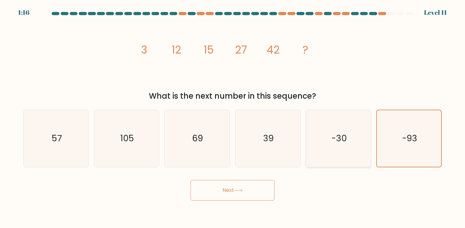
radio input "true"
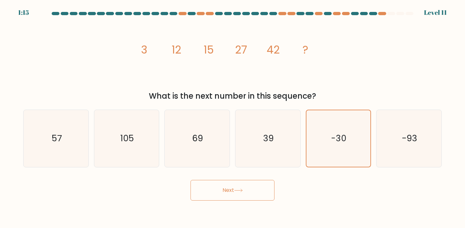
click at [260, 191] on button "Next" at bounding box center [233, 190] width 84 height 21
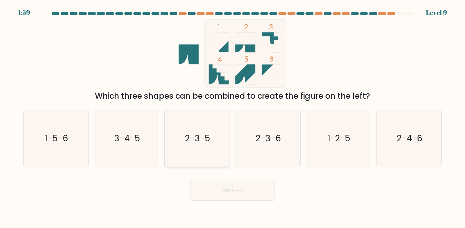
click at [221, 158] on icon "2-3-5" at bounding box center [197, 138] width 57 height 57
click at [232, 118] on input "c. 2-3-5" at bounding box center [232, 115] width 0 height 3
radio input "true"
click at [75, 146] on icon "1-5-6" at bounding box center [55, 138] width 57 height 57
click at [232, 118] on input "a. 1-5-6" at bounding box center [232, 115] width 0 height 3
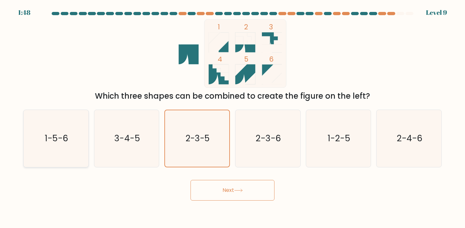
radio input "true"
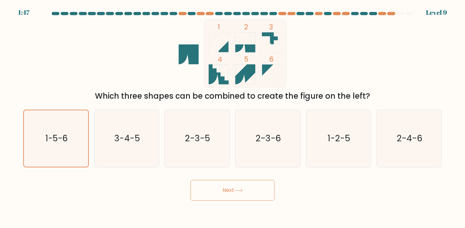
click at [219, 194] on button "Next" at bounding box center [233, 190] width 84 height 21
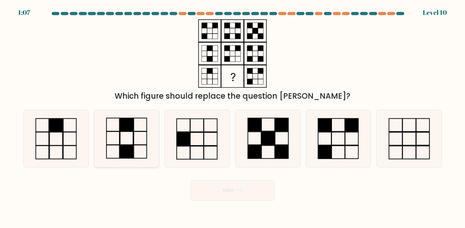
click at [138, 154] on icon at bounding box center [126, 138] width 57 height 57
click at [232, 118] on input "b." at bounding box center [232, 115] width 0 height 3
radio input "true"
click at [224, 192] on button "Next" at bounding box center [233, 190] width 84 height 21
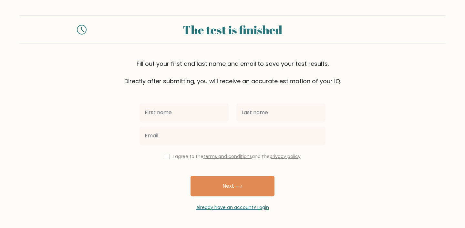
click at [92, 77] on div "Fill out your first and last name and email to save your test results. Directly…" at bounding box center [232, 72] width 426 height 26
